Goal: Use online tool/utility: Utilize a website feature to perform a specific function

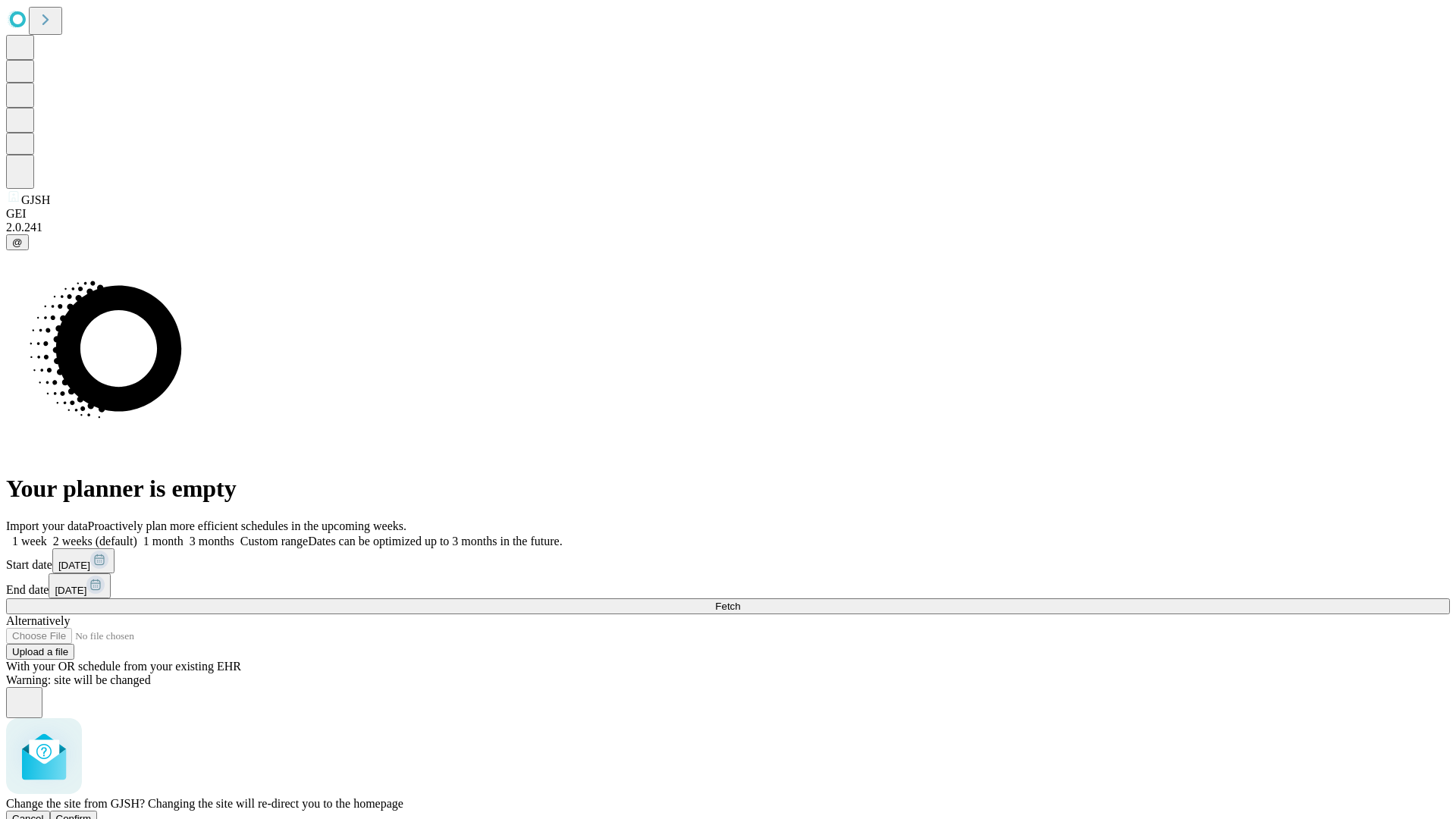
click at [91, 813] on span "Confirm" at bounding box center [74, 818] width 35 height 11
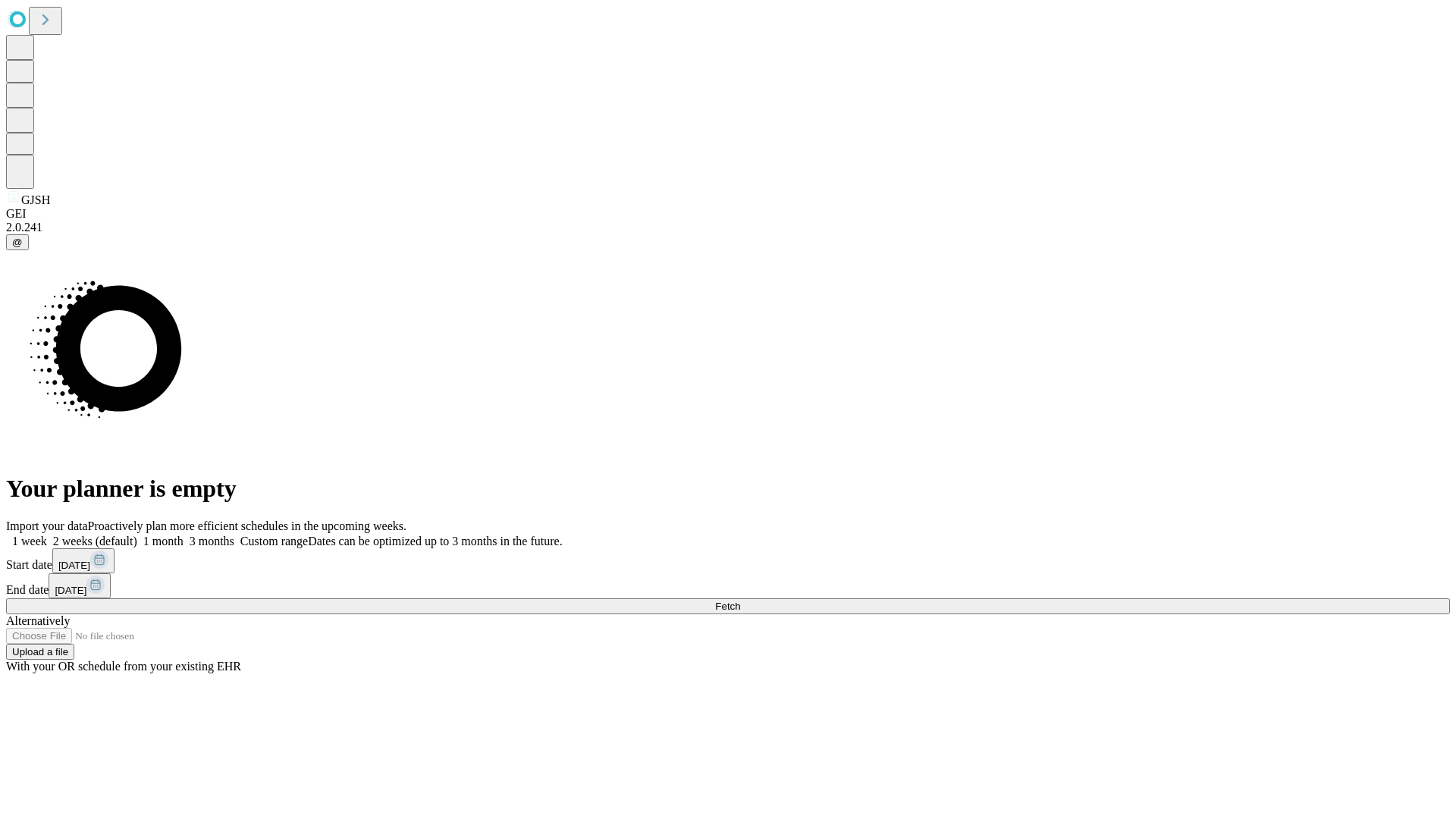
click at [47, 535] on label "1 week" at bounding box center [26, 541] width 41 height 13
click at [740, 600] on span "Fetch" at bounding box center [727, 606] width 25 height 11
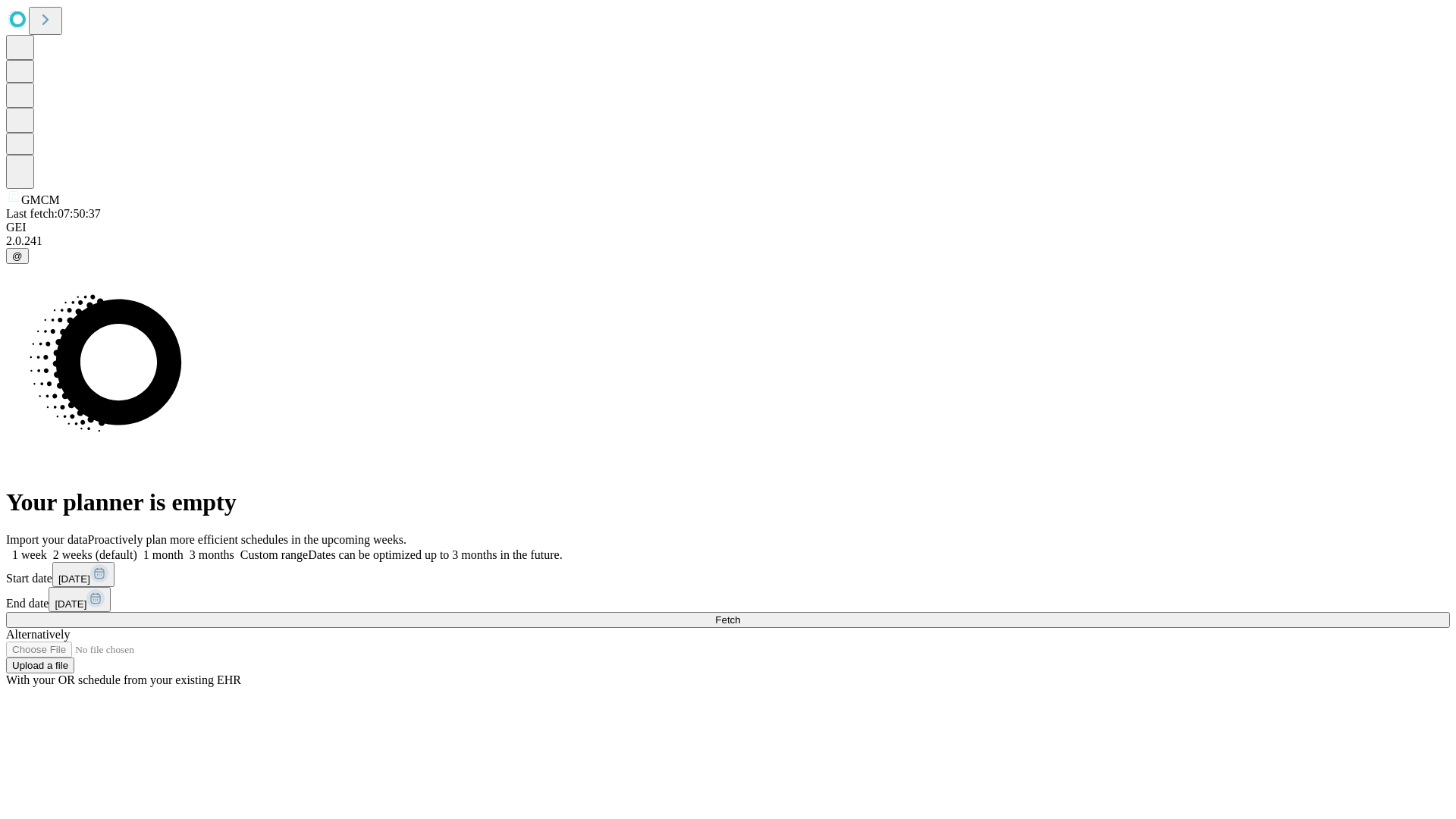
click at [47, 548] on label "1 week" at bounding box center [26, 555] width 41 height 13
click at [740, 614] on span "Fetch" at bounding box center [727, 619] width 25 height 11
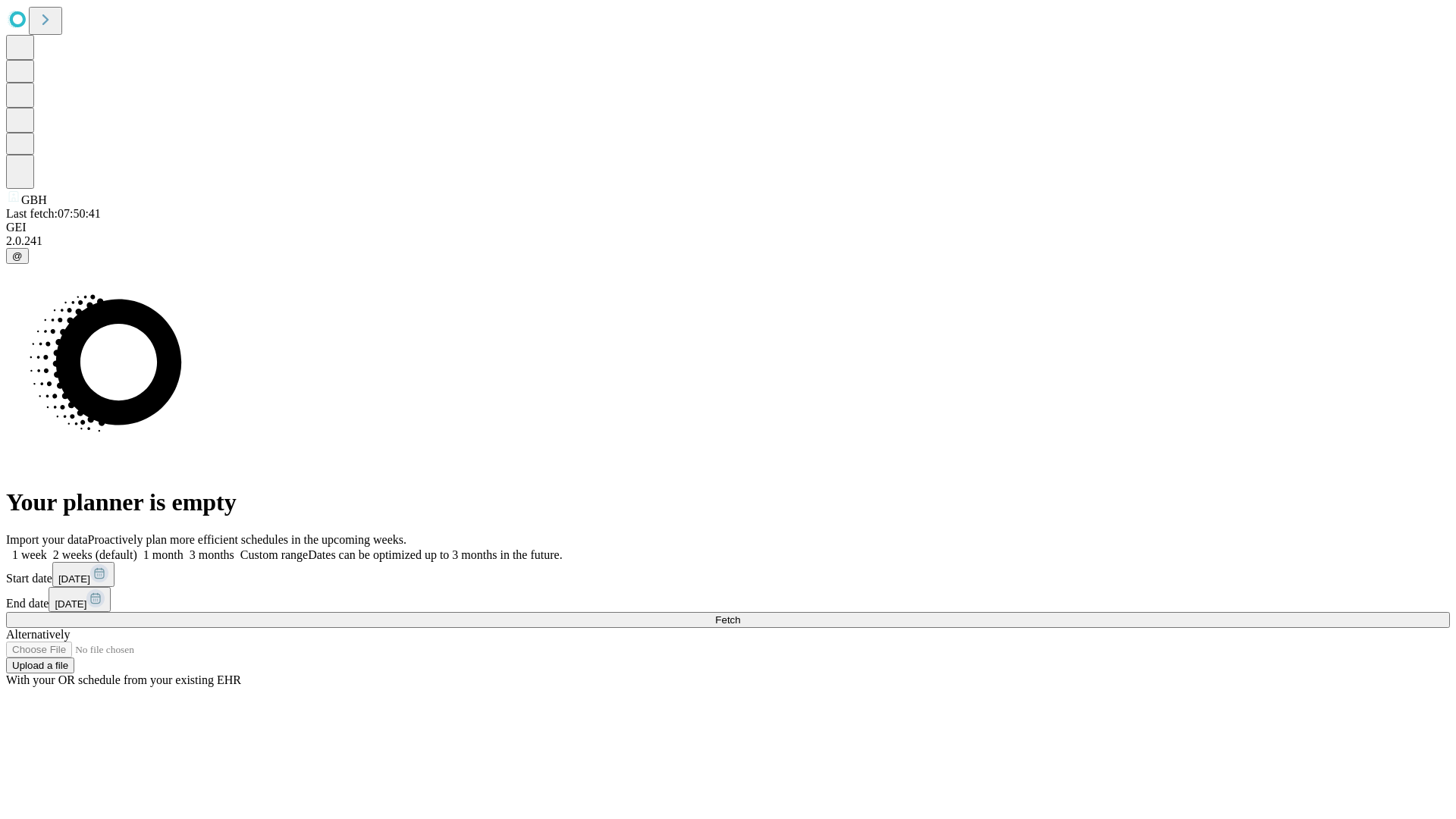
click at [47, 548] on label "1 week" at bounding box center [26, 555] width 41 height 13
click at [740, 614] on span "Fetch" at bounding box center [727, 619] width 25 height 11
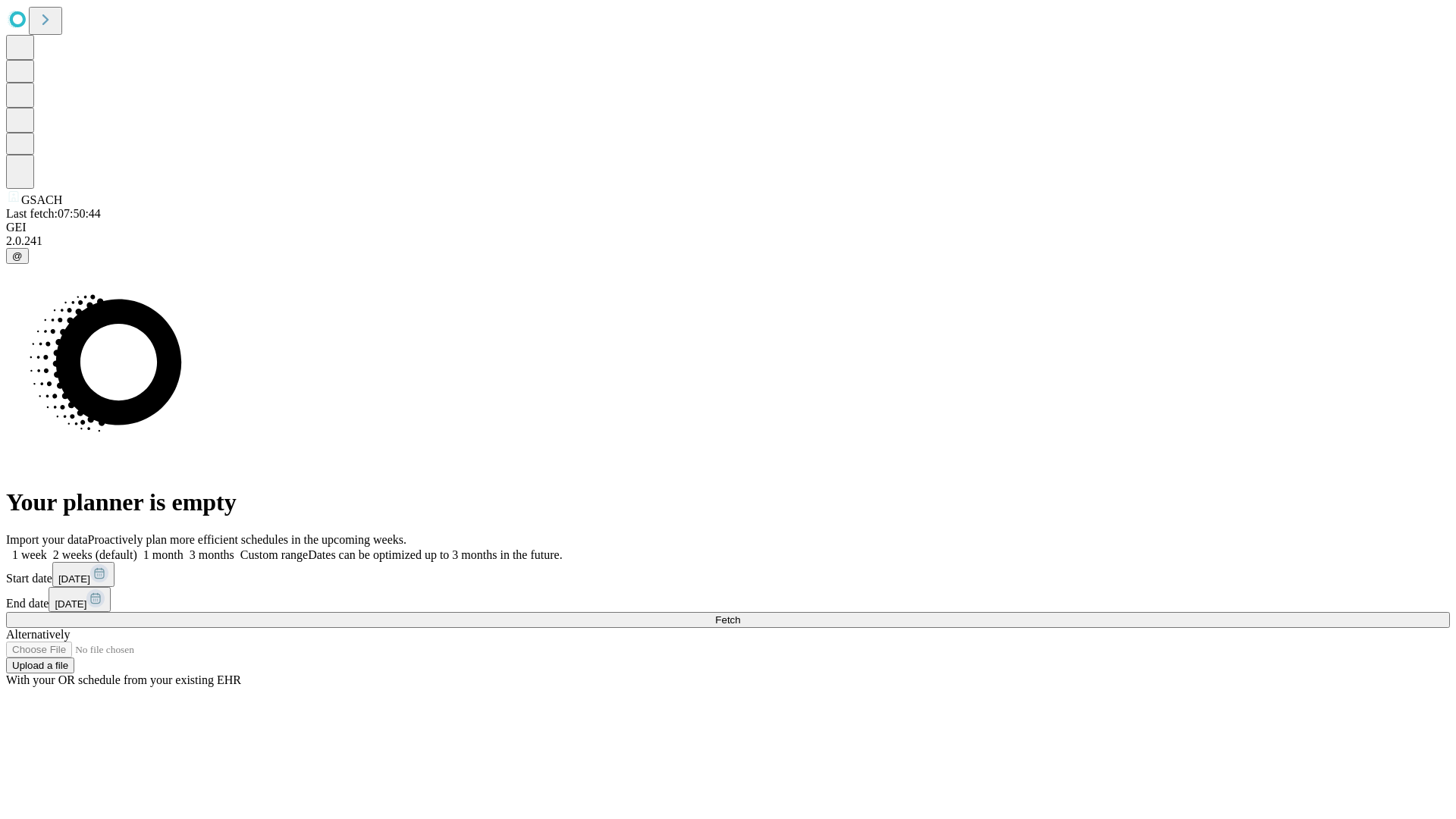
click at [47, 548] on label "1 week" at bounding box center [26, 555] width 41 height 13
click at [740, 614] on span "Fetch" at bounding box center [727, 619] width 25 height 11
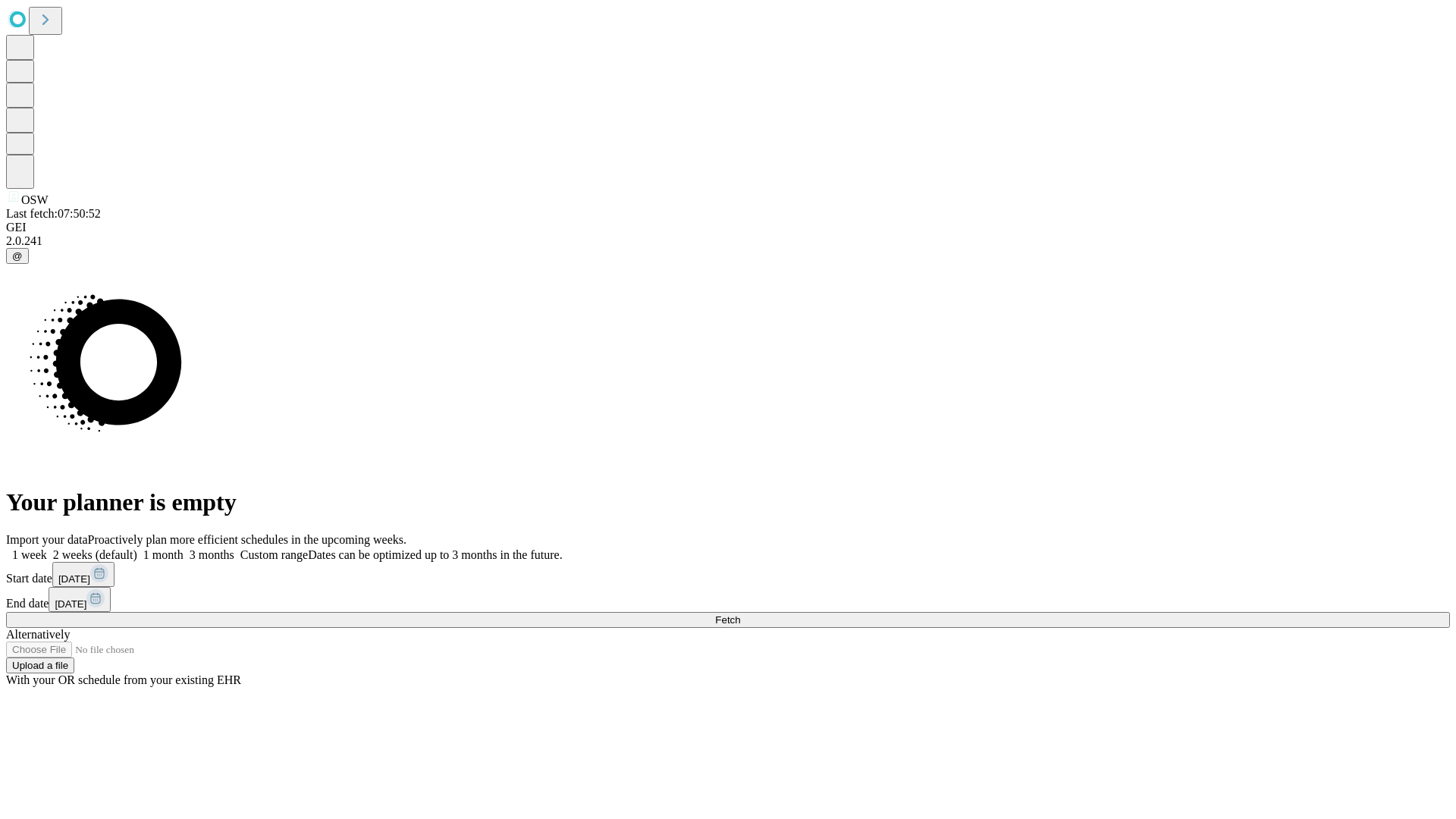
click at [47, 548] on label "1 week" at bounding box center [26, 555] width 41 height 13
click at [740, 614] on span "Fetch" at bounding box center [727, 619] width 25 height 11
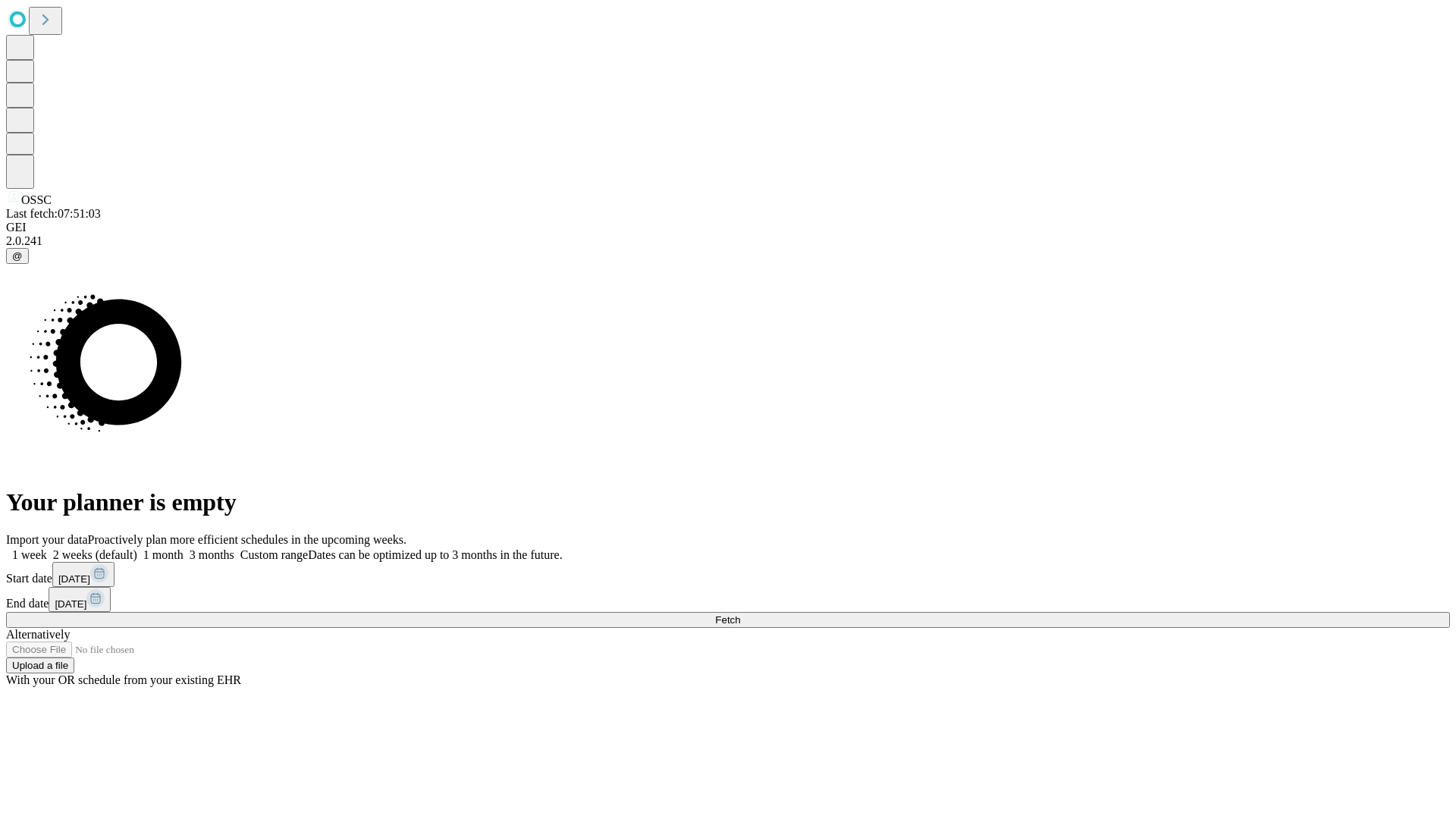
click at [47, 548] on label "1 week" at bounding box center [26, 555] width 41 height 13
click at [740, 614] on span "Fetch" at bounding box center [727, 619] width 25 height 11
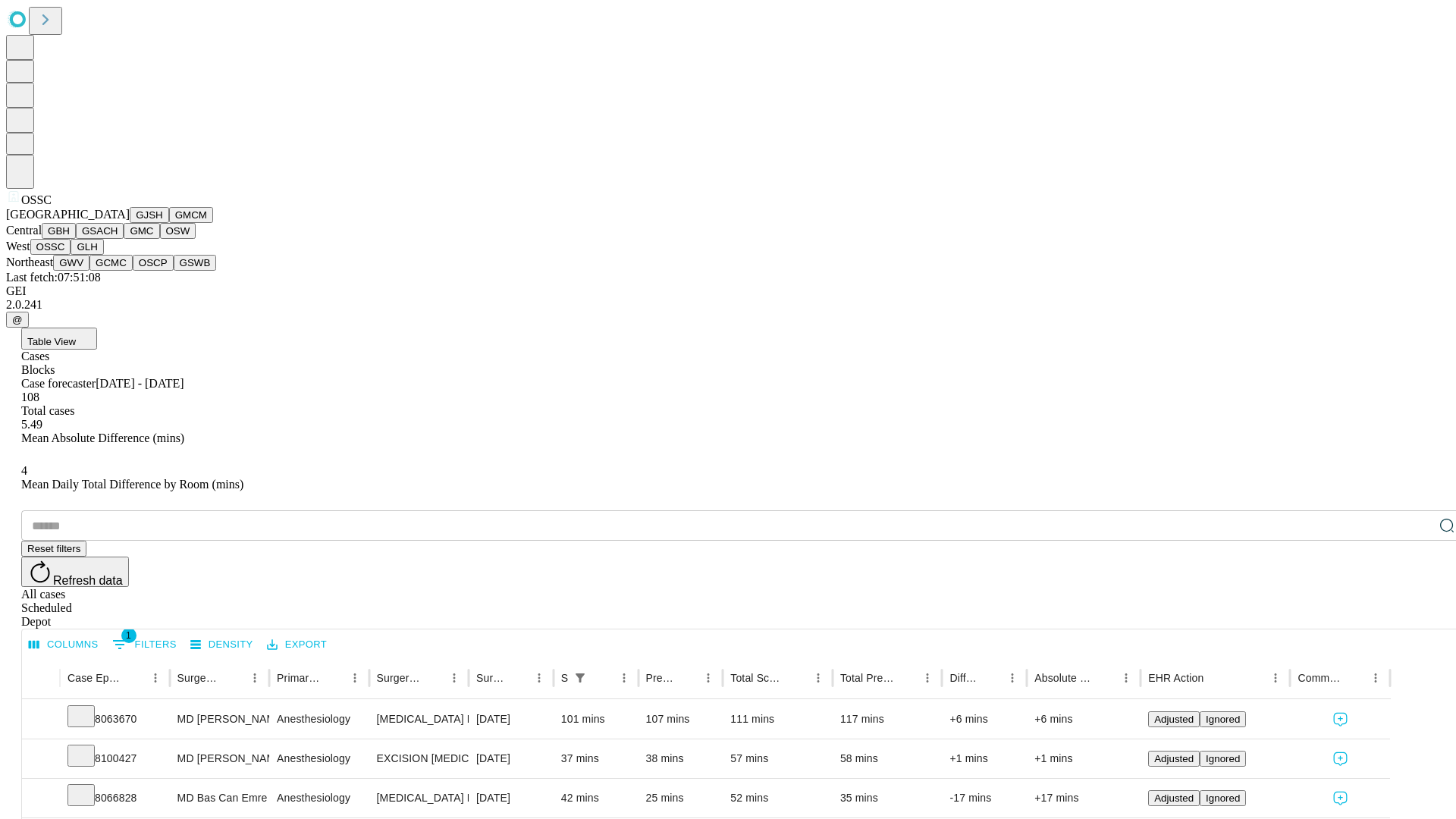
click at [103, 255] on button "GLH" at bounding box center [87, 247] width 33 height 16
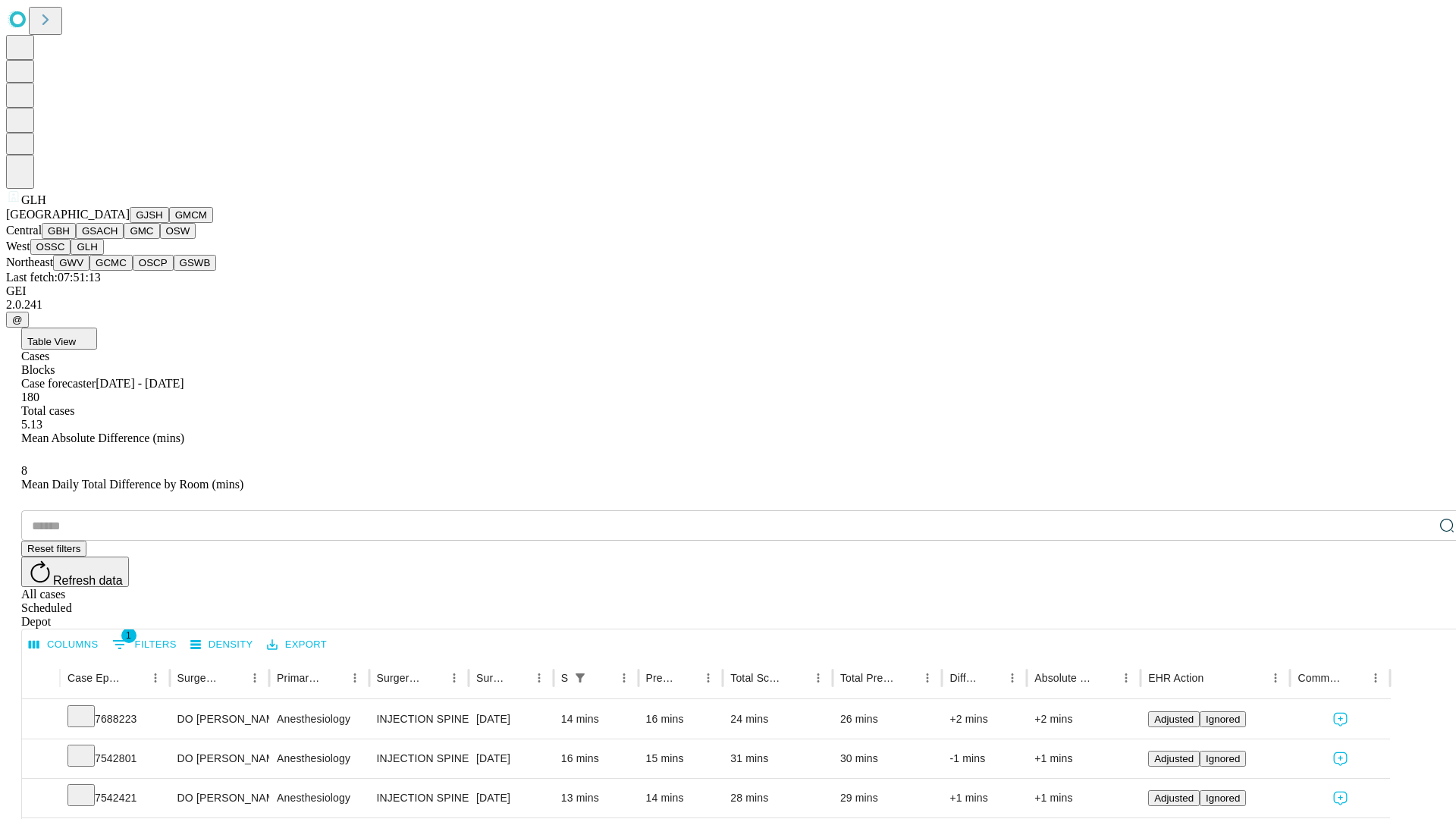
click at [90, 271] on button "GWV" at bounding box center [71, 263] width 36 height 16
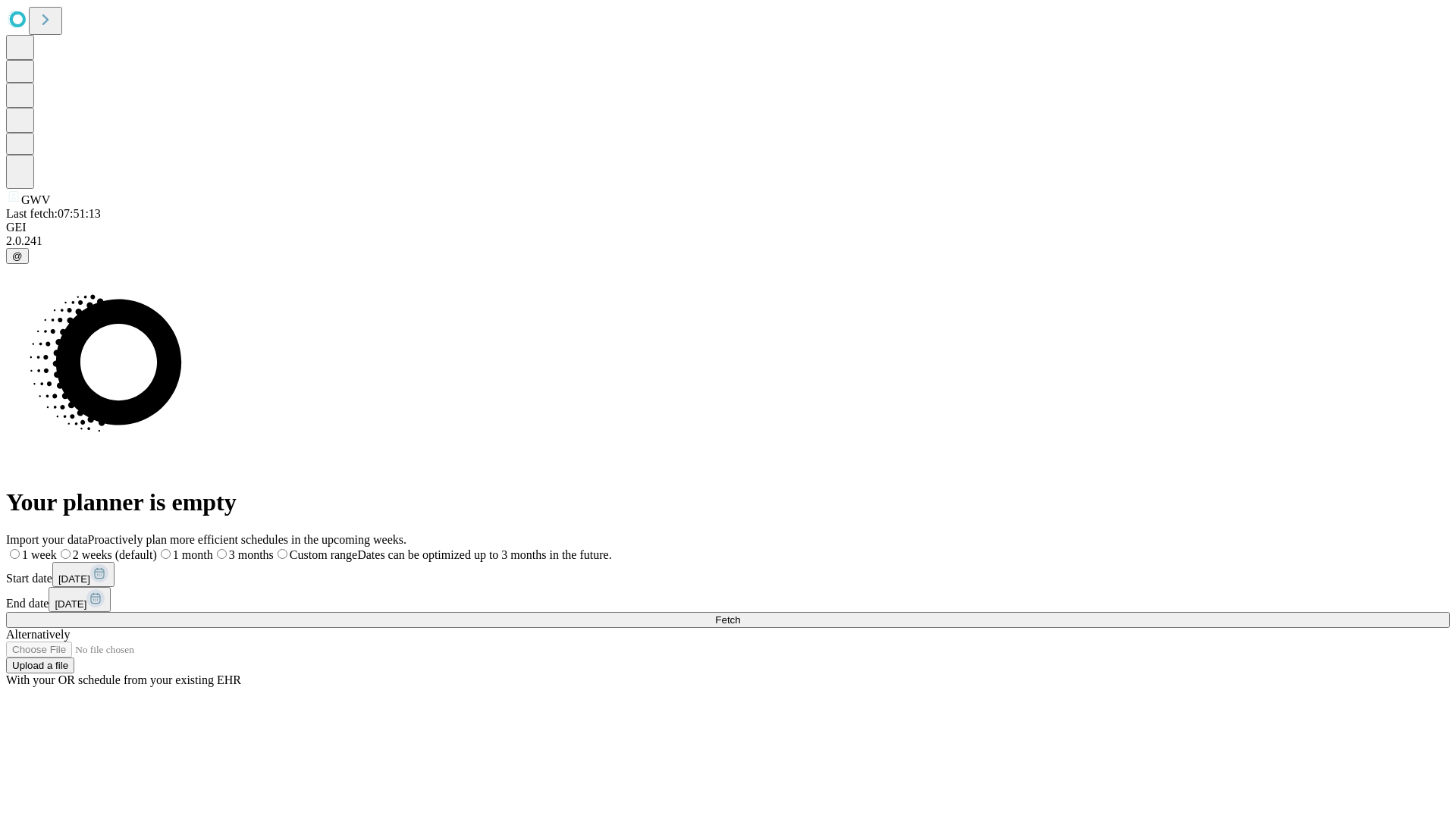
click at [57, 548] on label "1 week" at bounding box center [31, 555] width 50 height 13
click at [740, 614] on span "Fetch" at bounding box center [727, 619] width 25 height 11
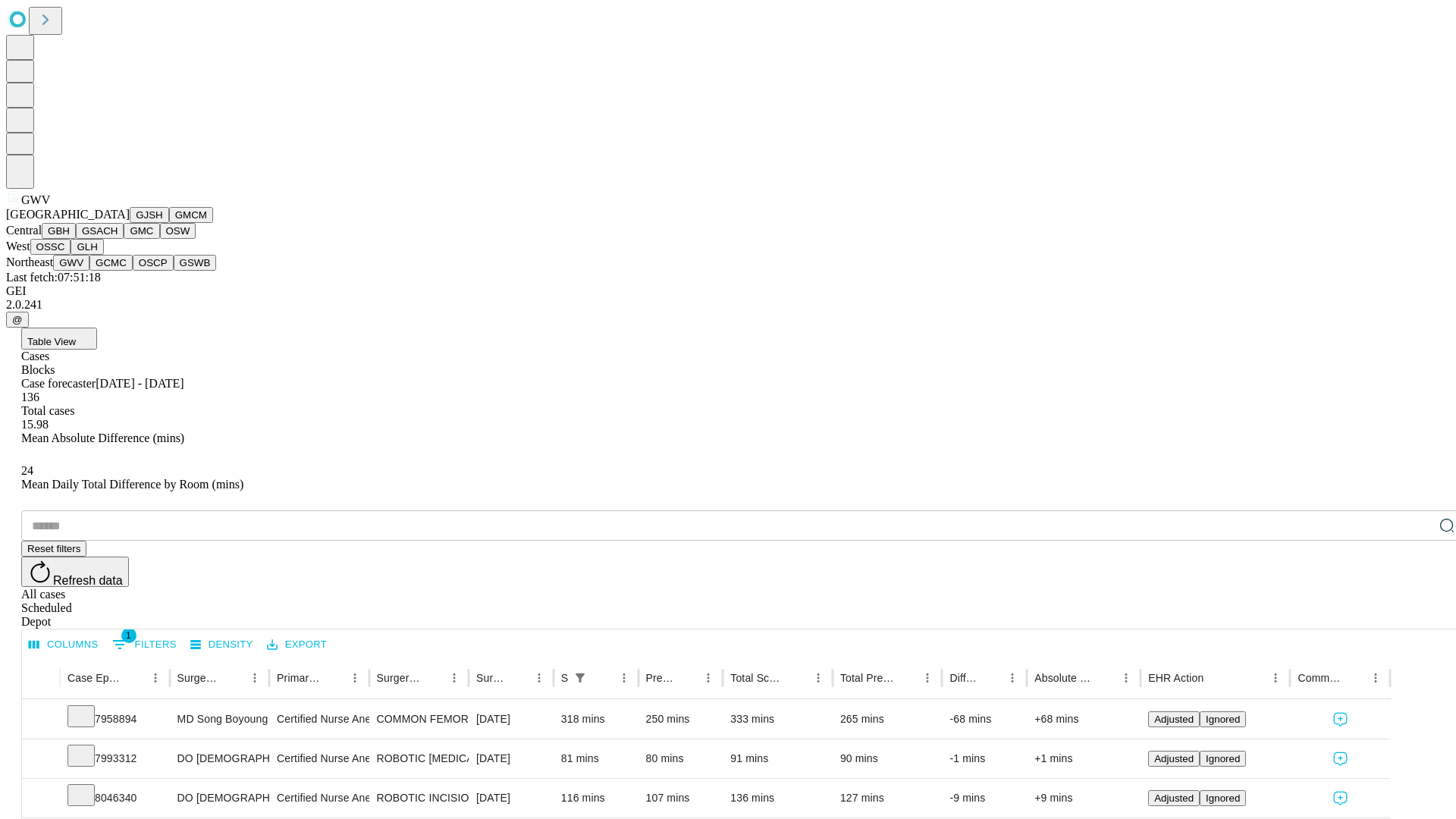
click at [118, 271] on button "GCMC" at bounding box center [111, 263] width 43 height 16
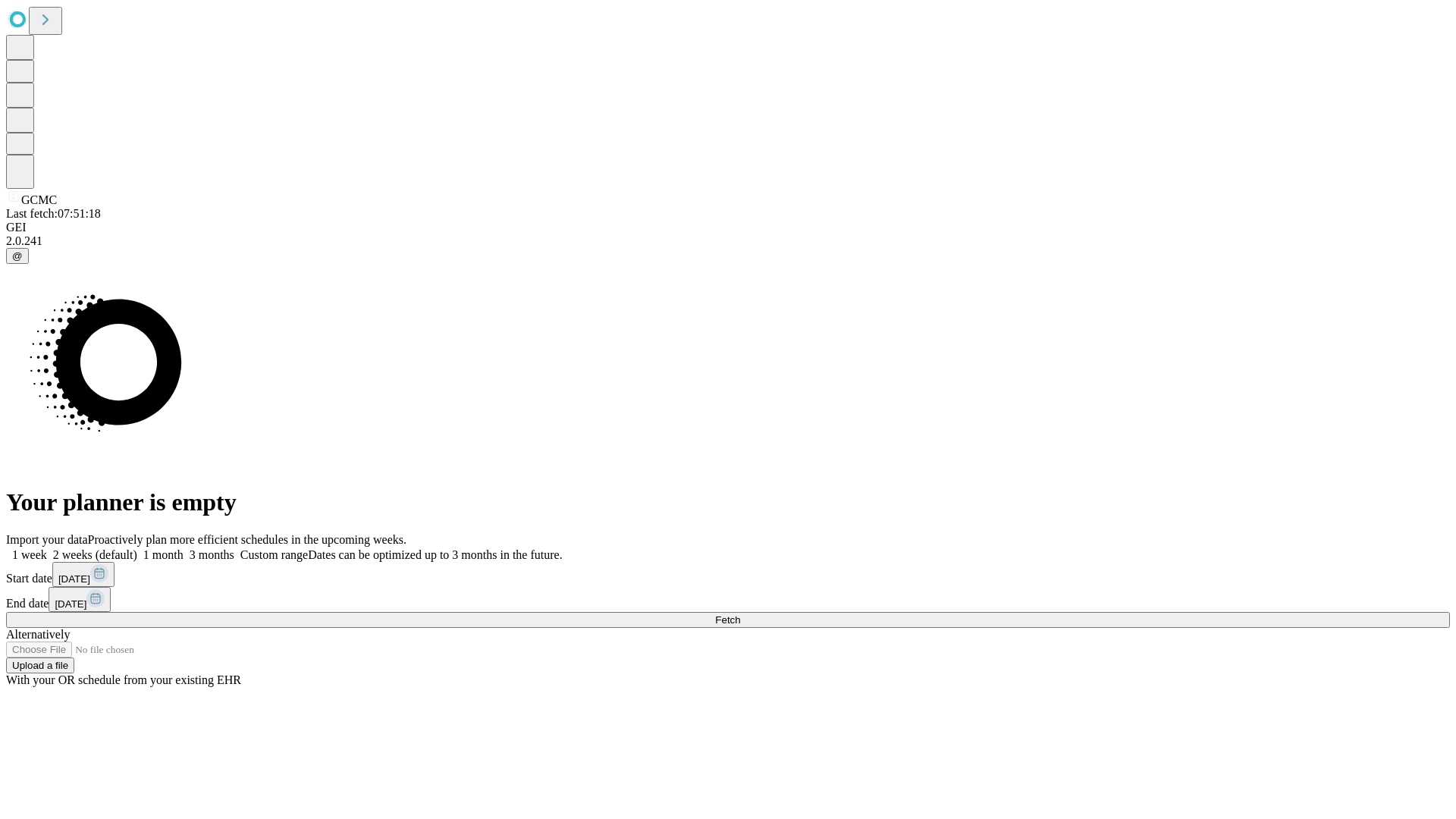
click at [47, 548] on label "1 week" at bounding box center [26, 555] width 41 height 13
click at [740, 614] on span "Fetch" at bounding box center [727, 619] width 25 height 11
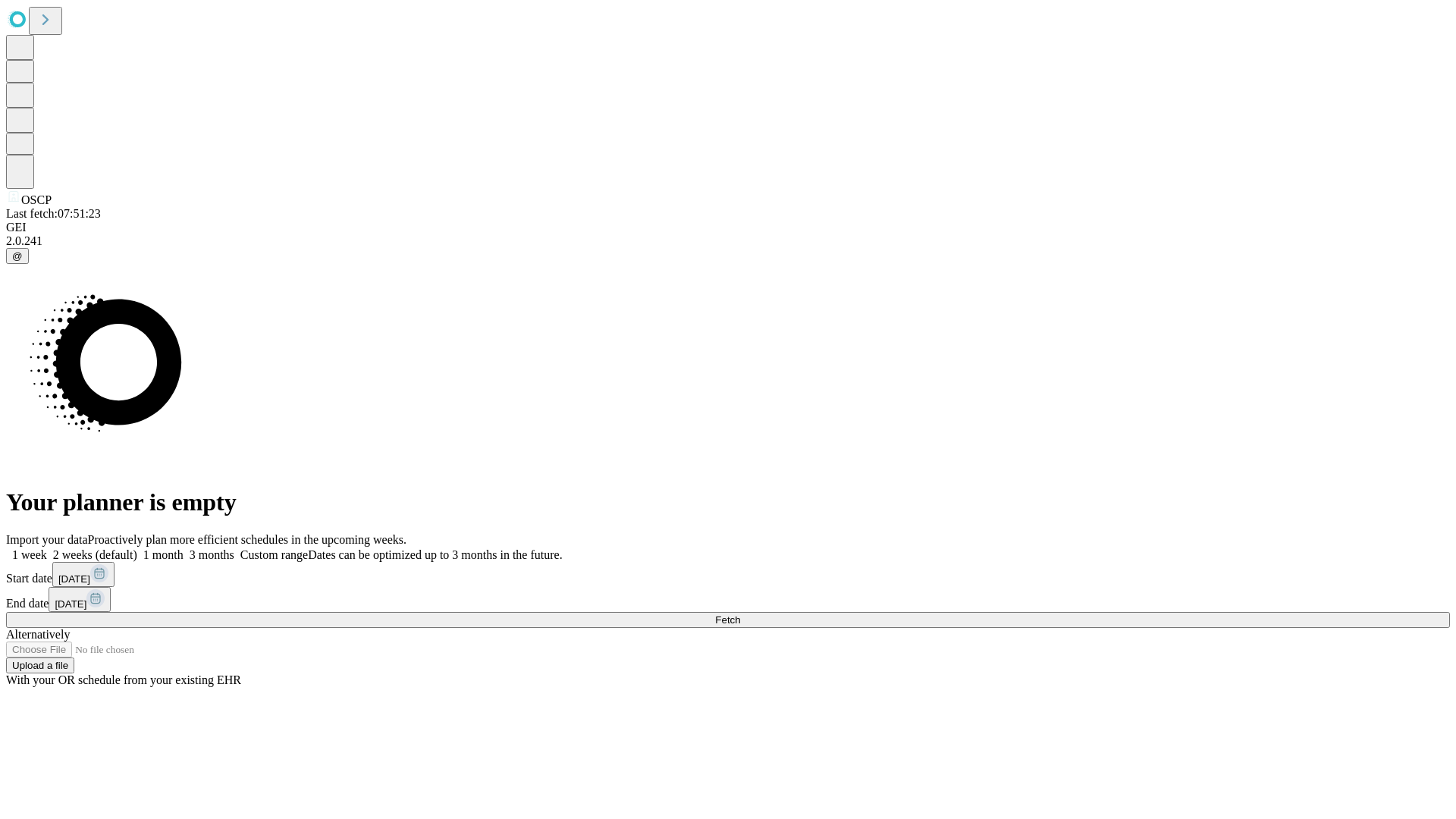
click at [47, 548] on label "1 week" at bounding box center [26, 555] width 41 height 13
click at [740, 614] on span "Fetch" at bounding box center [727, 619] width 25 height 11
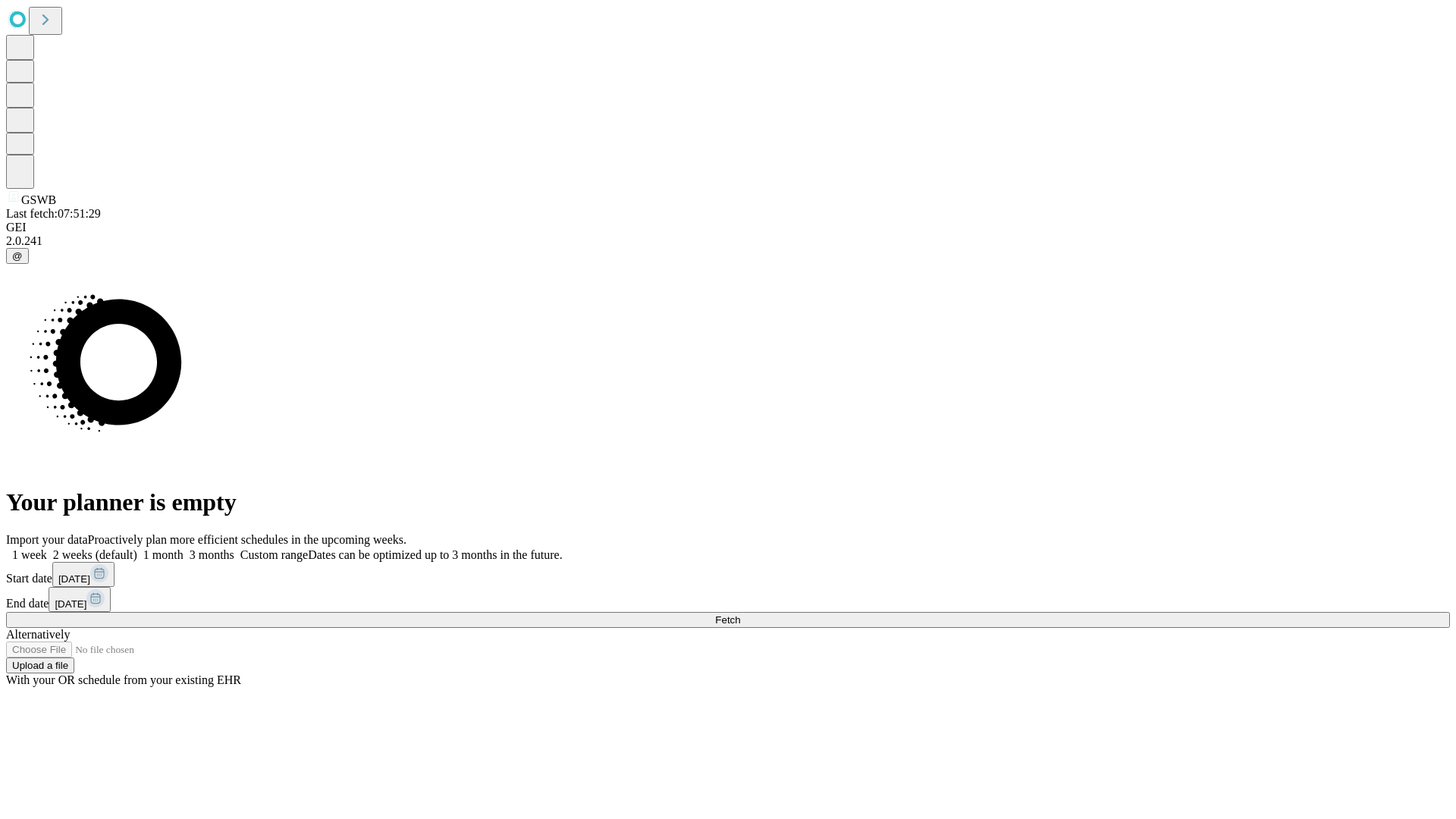
click at [740, 614] on span "Fetch" at bounding box center [727, 619] width 25 height 11
